Goal: Navigation & Orientation: Find specific page/section

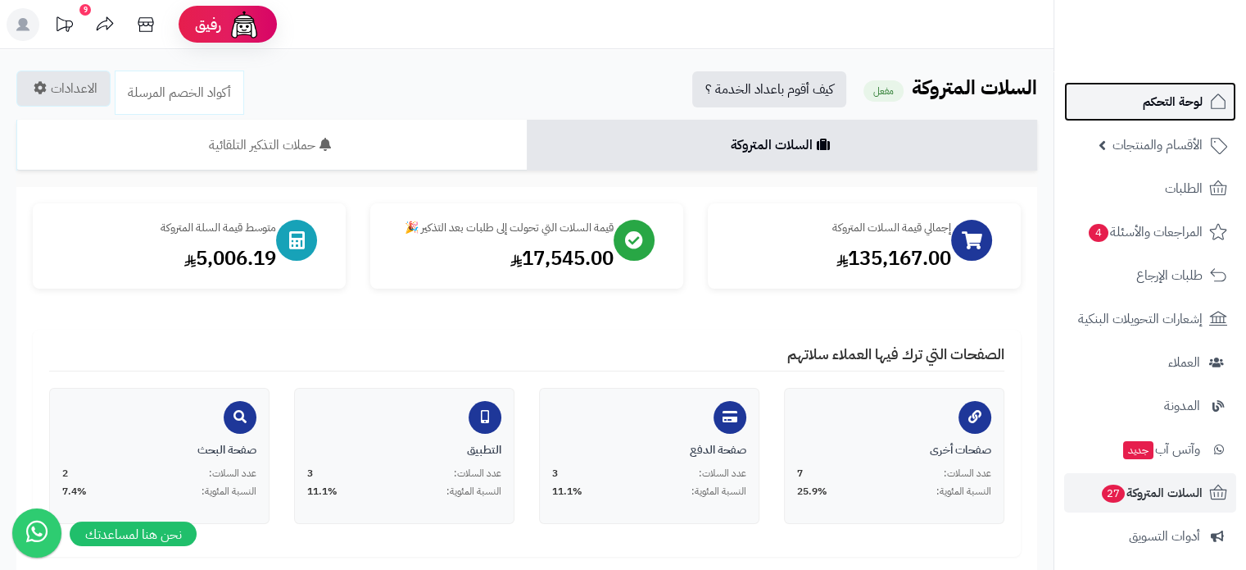
click at [1171, 104] on span "لوحة التحكم" at bounding box center [1173, 101] width 60 height 23
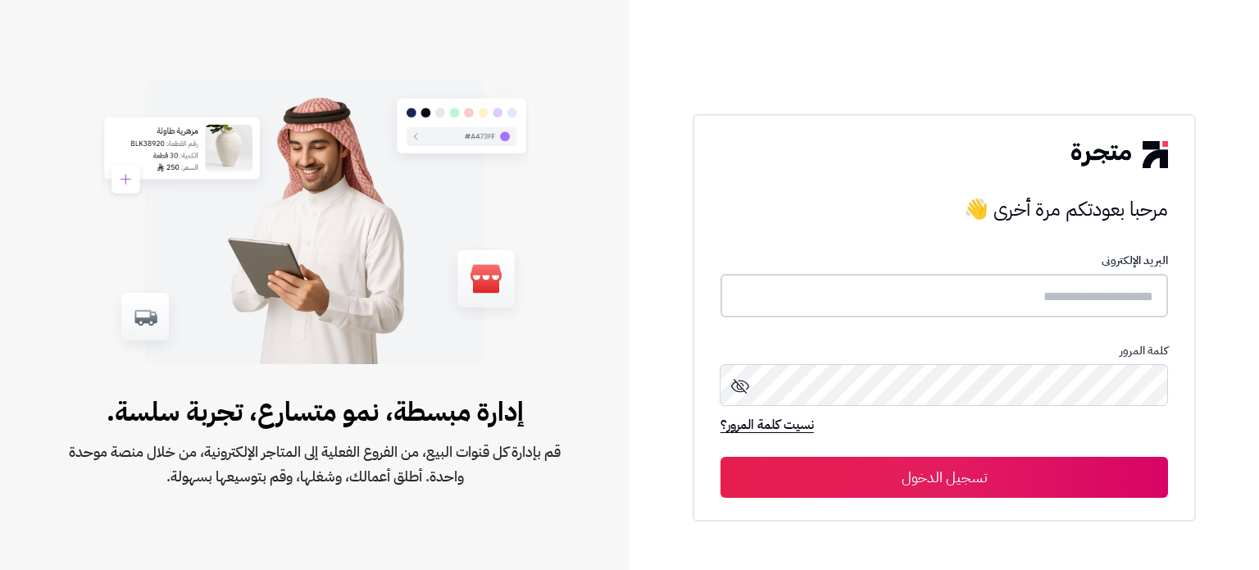
type input "**********"
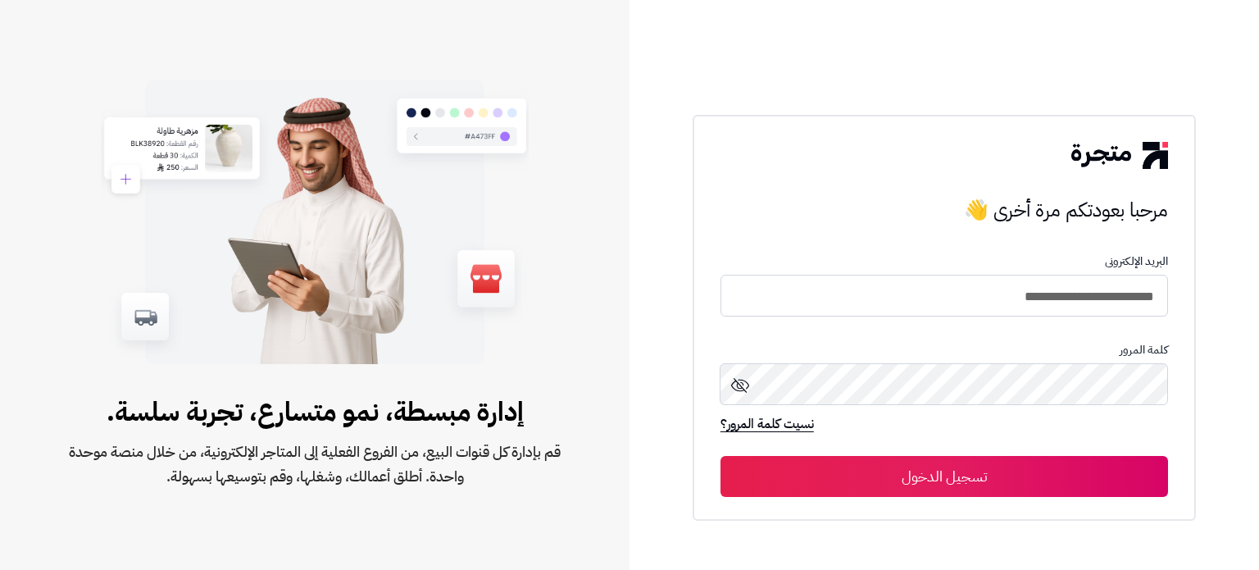
click at [941, 465] on button "تسجيل الدخول" at bounding box center [943, 476] width 447 height 41
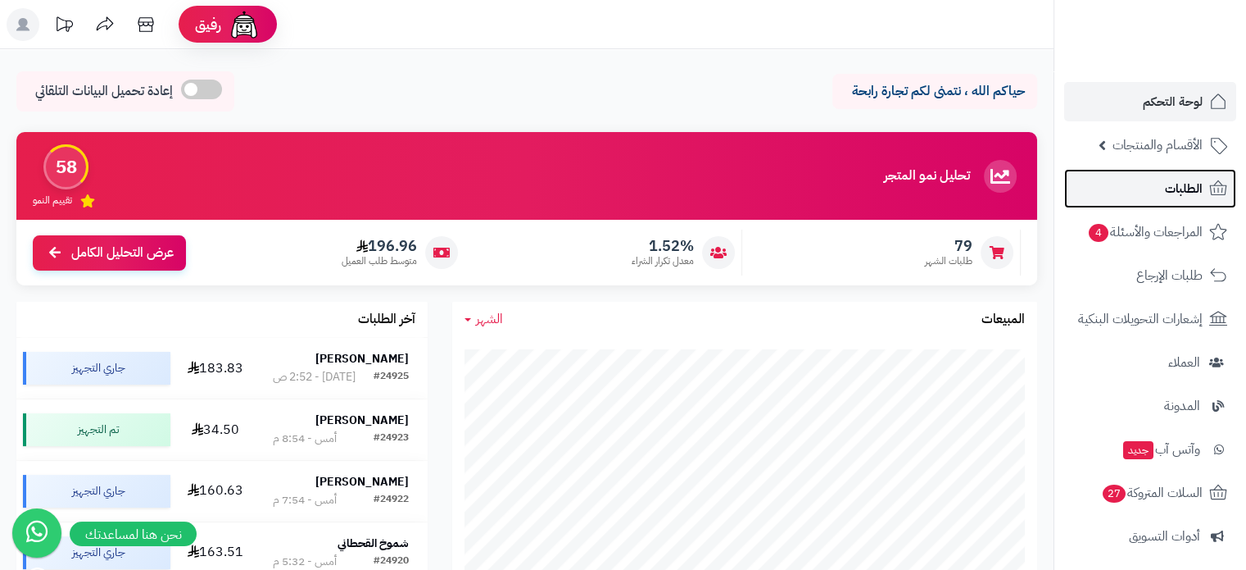
click at [1182, 192] on span "الطلبات" at bounding box center [1184, 188] width 38 height 23
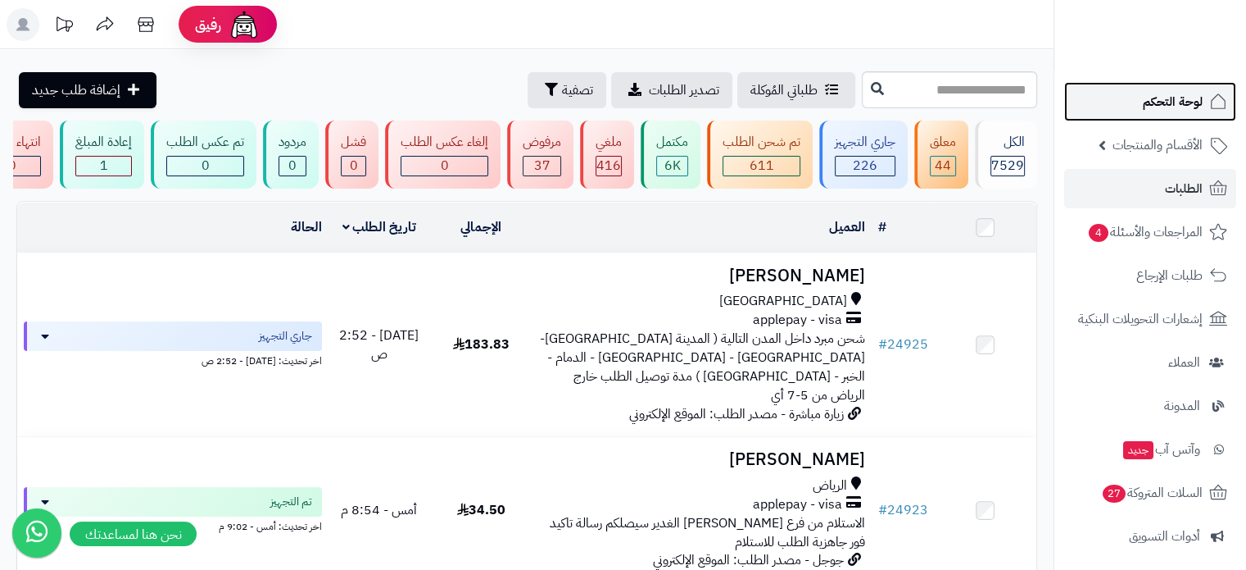
click at [1180, 106] on span "لوحة التحكم" at bounding box center [1173, 101] width 60 height 23
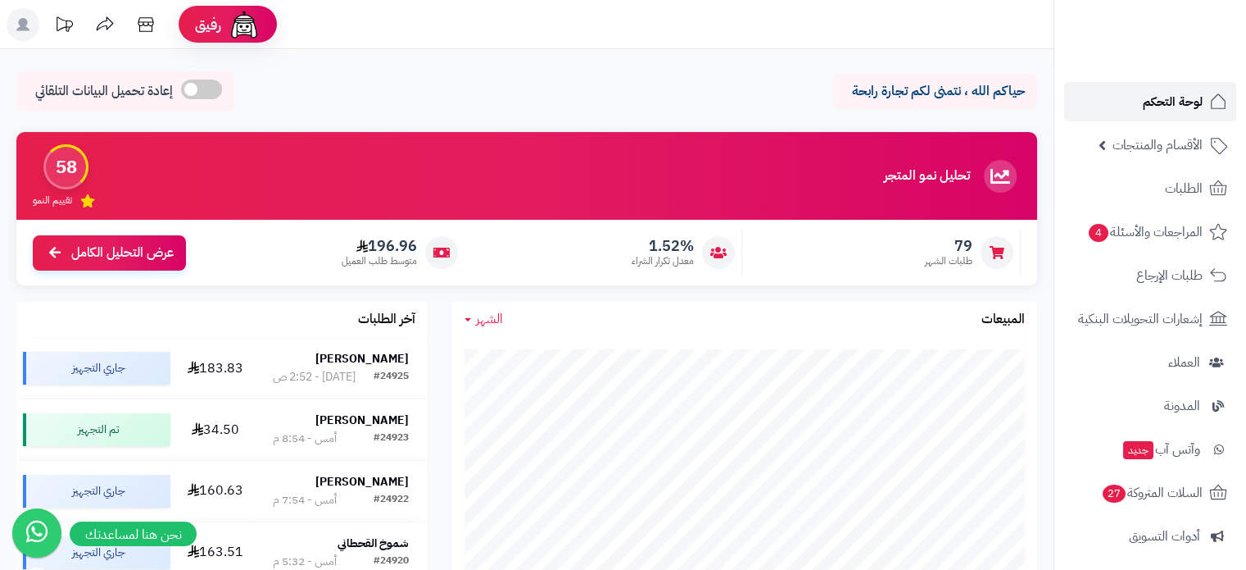
click at [1169, 107] on span "لوحة التحكم" at bounding box center [1173, 101] width 60 height 23
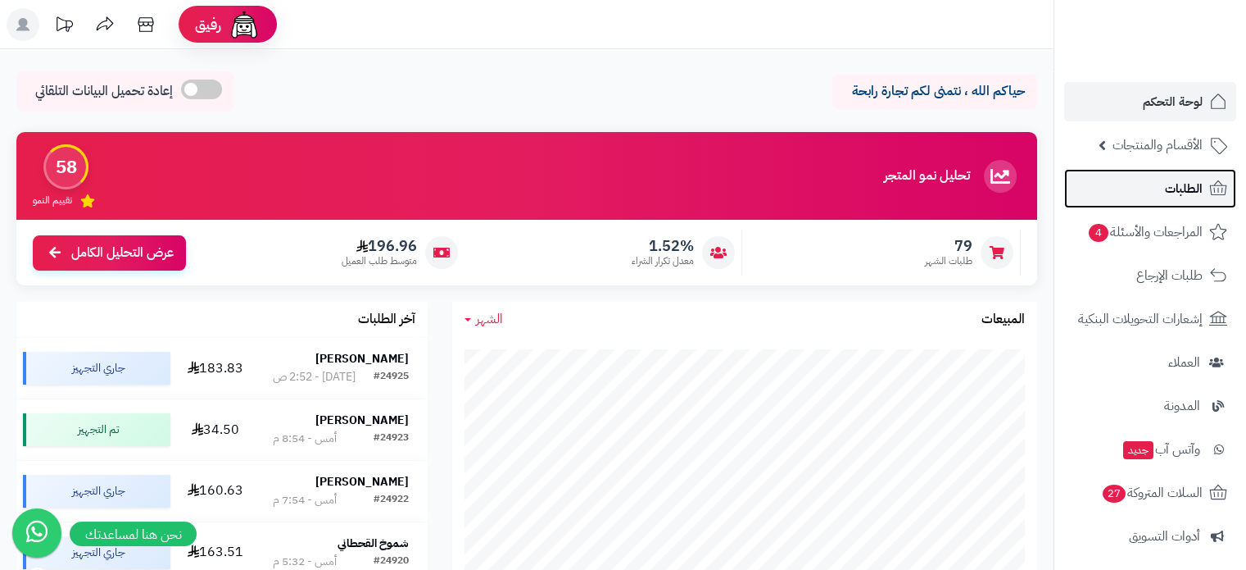
click at [1182, 183] on span "الطلبات" at bounding box center [1184, 188] width 38 height 23
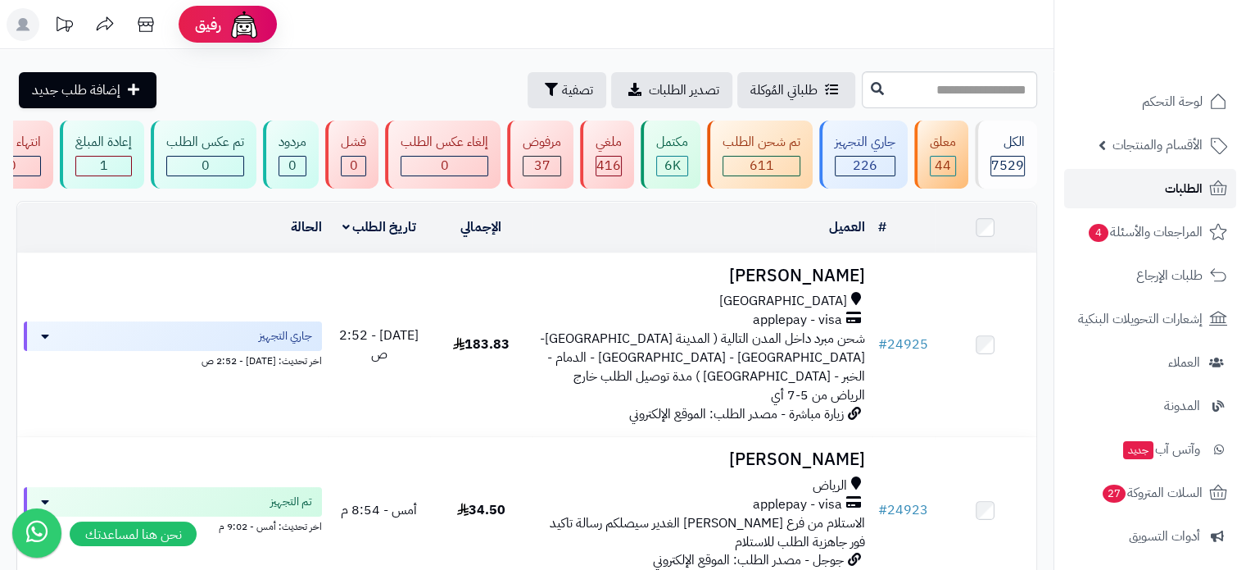
click at [1160, 184] on link "الطلبات" at bounding box center [1150, 188] width 172 height 39
click at [1176, 95] on span "لوحة التحكم" at bounding box center [1173, 101] width 60 height 23
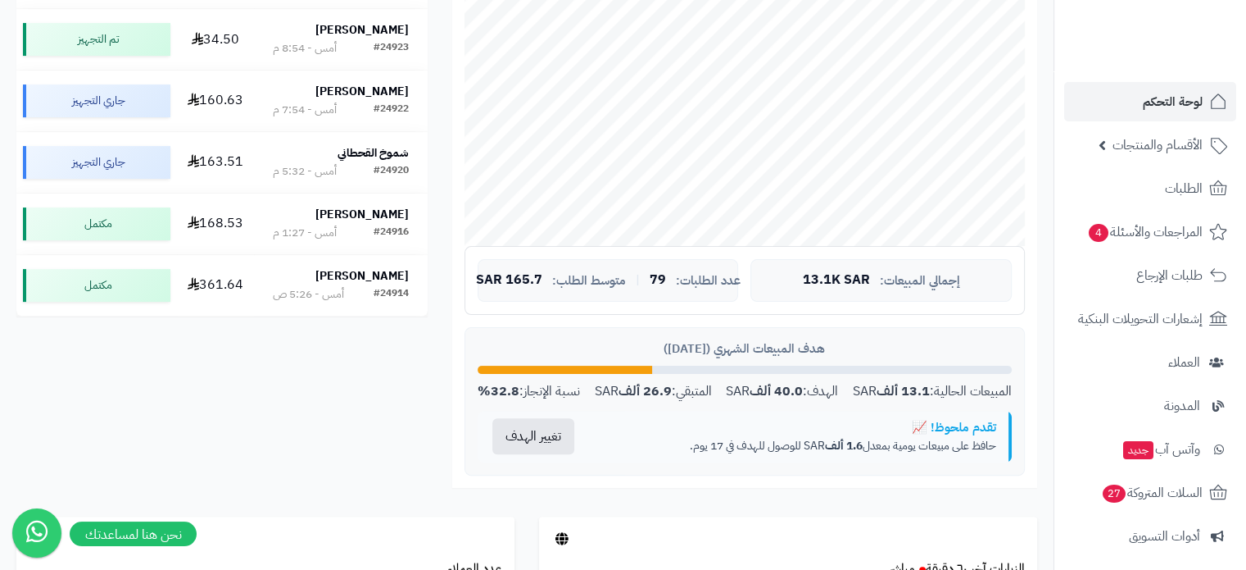
scroll to position [246, 0]
